Goal: Information Seeking & Learning: Learn about a topic

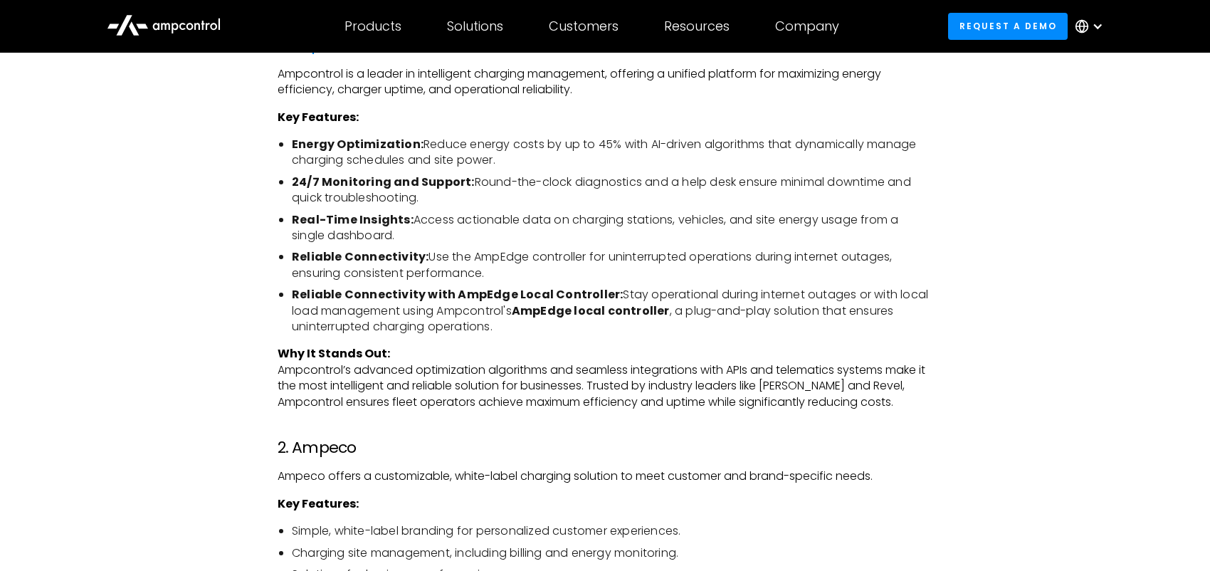
scroll to position [1850, 0]
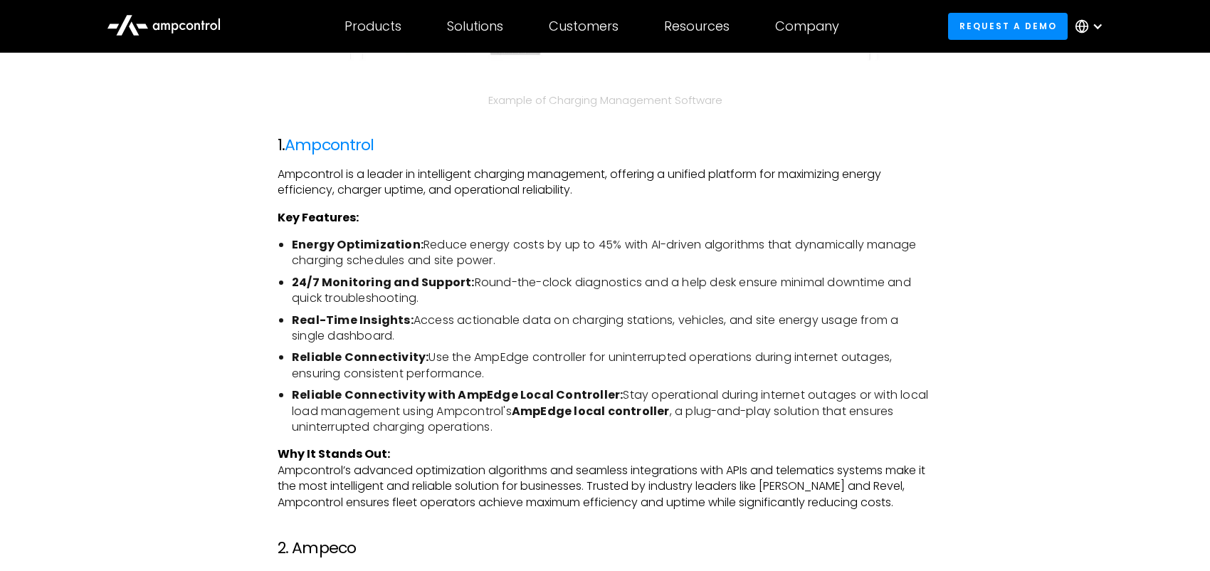
click at [838, 274] on ul "Energy Optimization: Reduce energy costs by up to 45% with AI-driven algorithms…" at bounding box center [604, 336] width 655 height 198
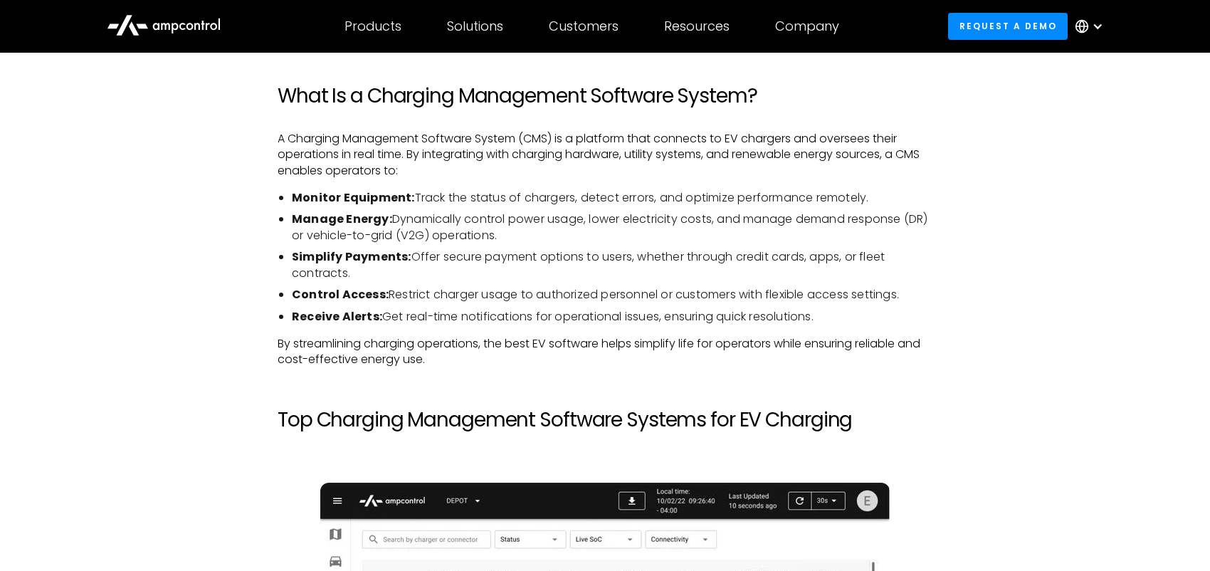
scroll to position [925, 0]
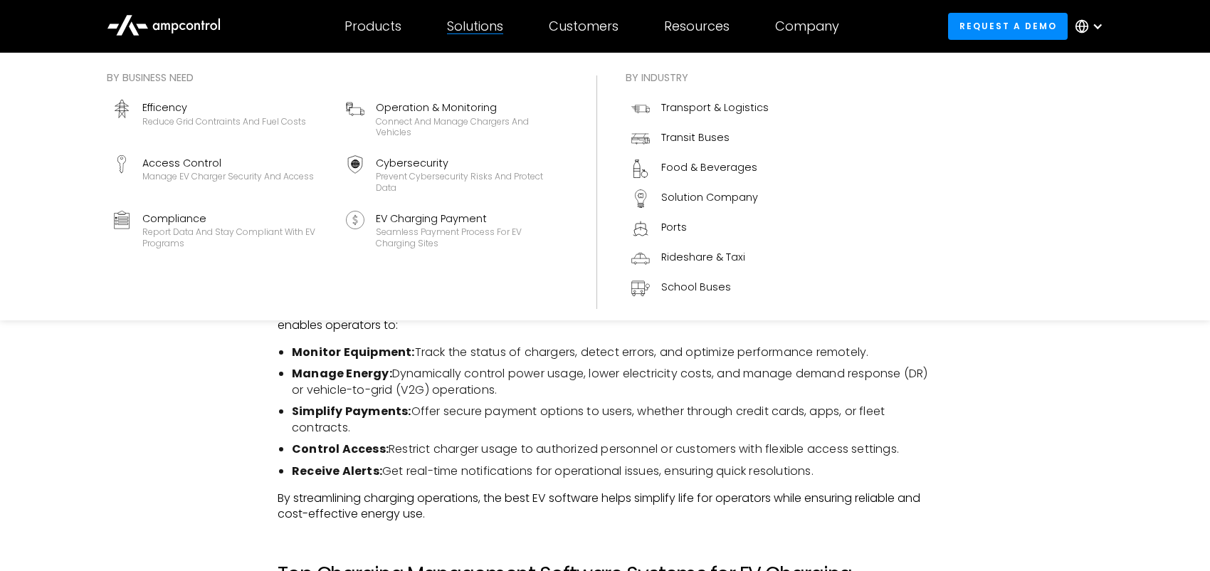
click at [451, 28] on div "Solutions" at bounding box center [475, 26] width 56 height 16
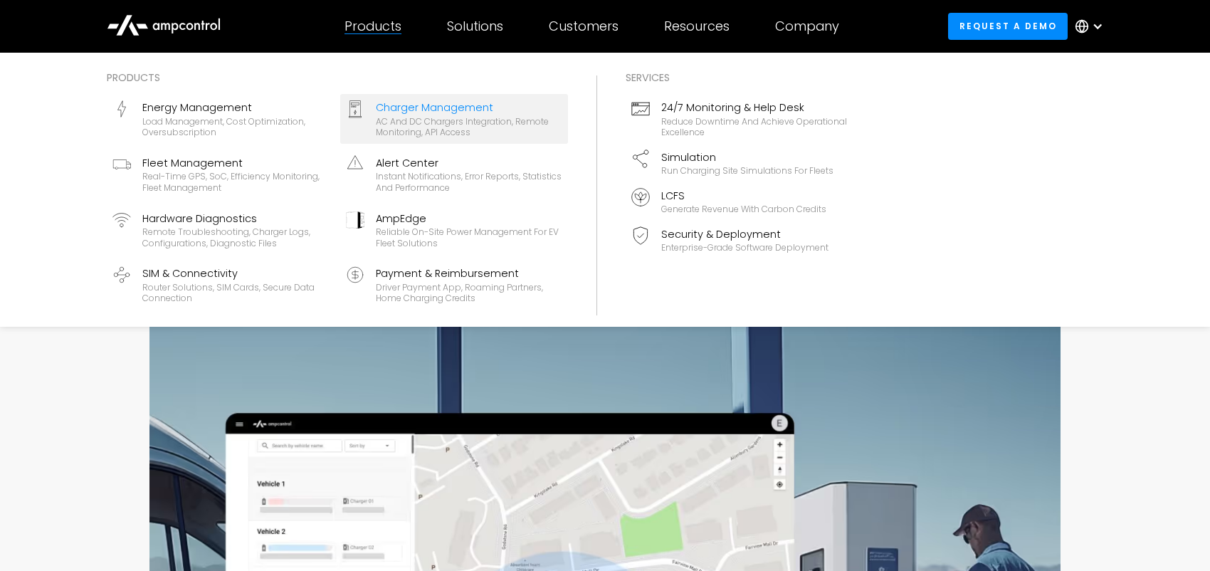
click at [425, 135] on div "AC and DC chargers integration, remote monitoring, API access" at bounding box center [469, 127] width 186 height 22
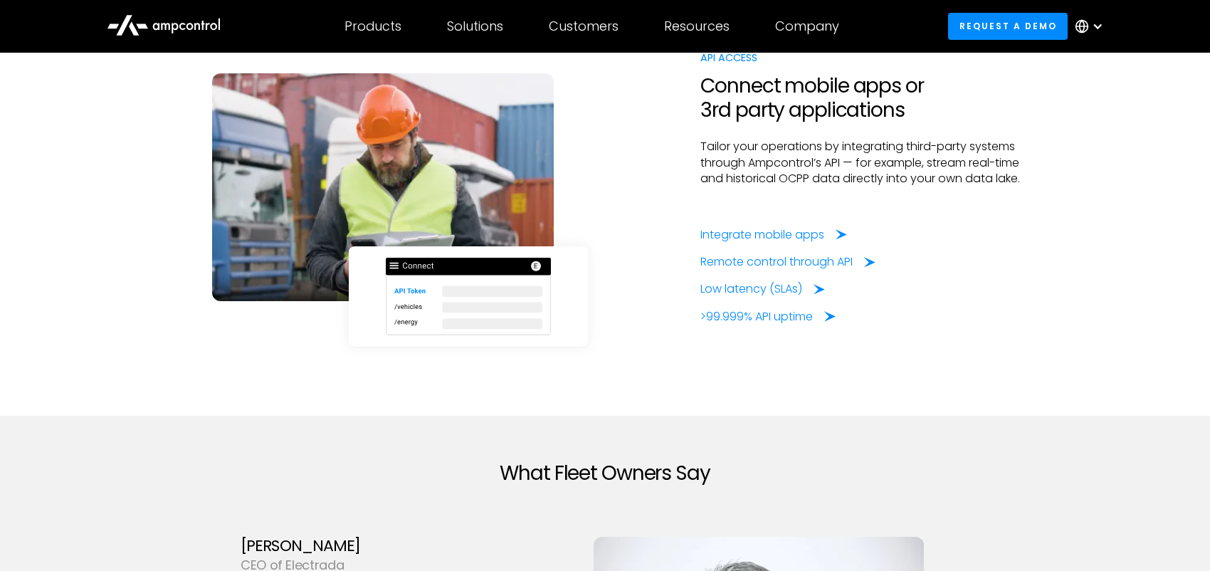
scroll to position [3771, 0]
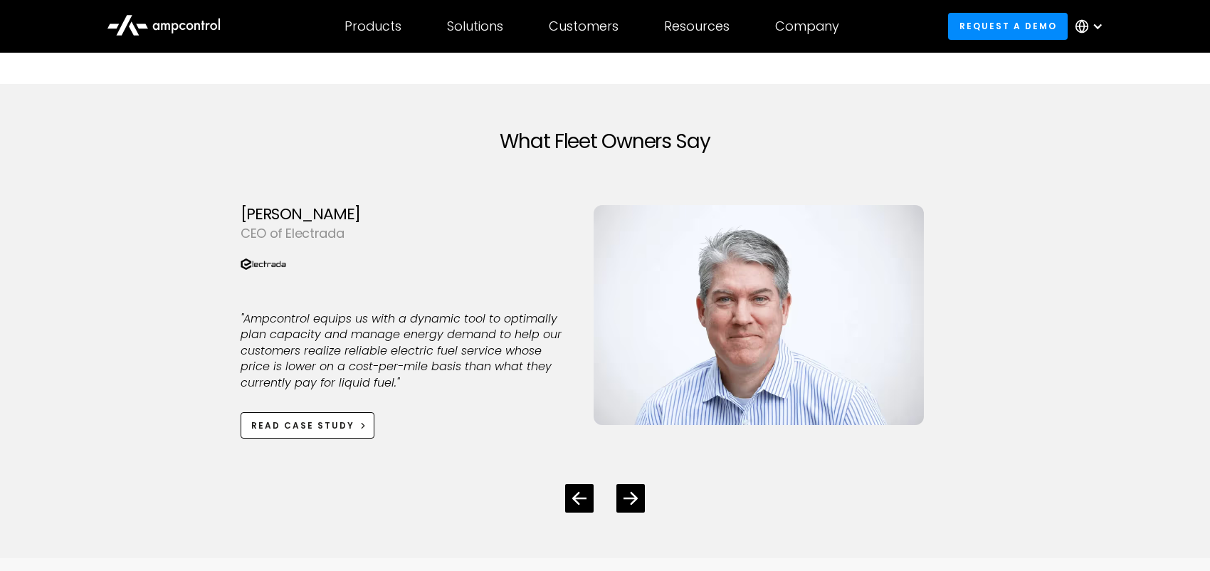
click at [1016, 255] on div "What Fleet Owners Say [PERSON_NAME] Starepravo Head of Software at [GEOGRAPHIC_…" at bounding box center [604, 321] width 865 height 474
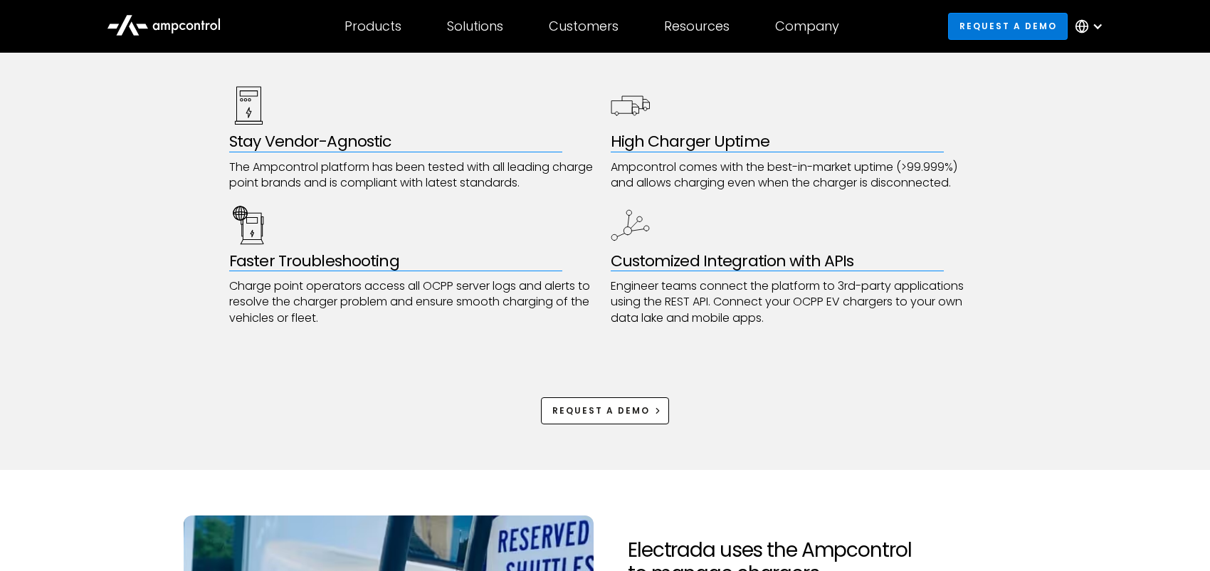
scroll to position [3239, 0]
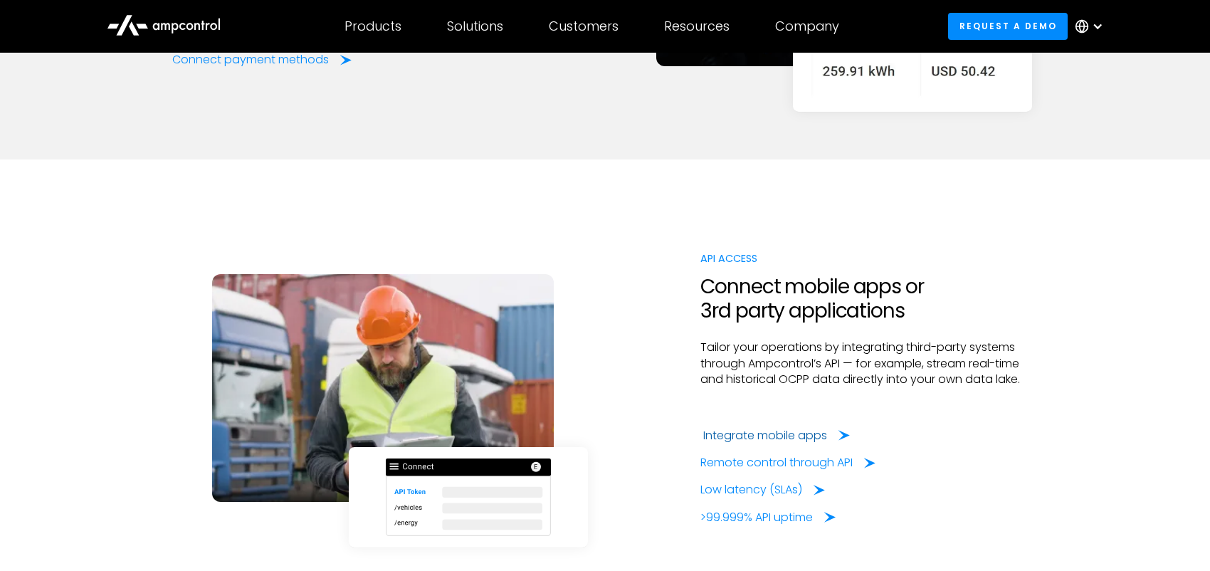
click at [840, 432] on icon at bounding box center [843, 435] width 11 height 14
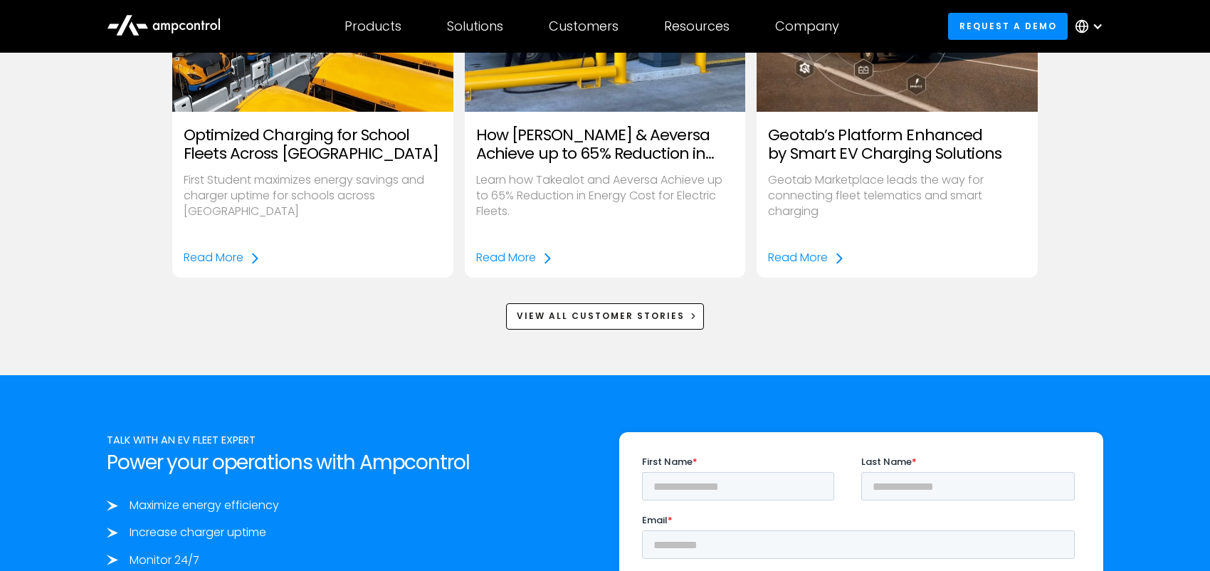
scroll to position [2348, 0]
